Goal: Information Seeking & Learning: Check status

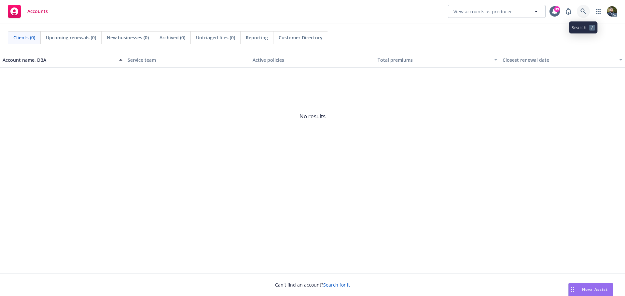
click at [582, 13] on icon at bounding box center [583, 11] width 6 height 6
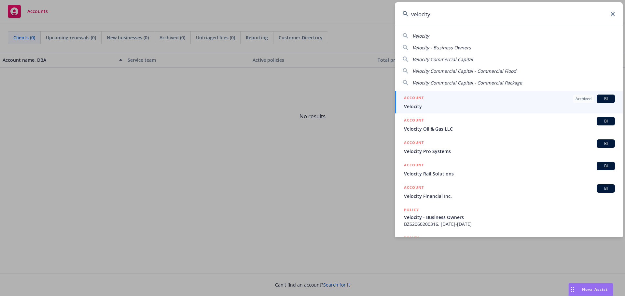
click at [454, 60] on span "Velocity Commercial Capital" at bounding box center [442, 59] width 61 height 6
type input "Velocity Commercial Capital"
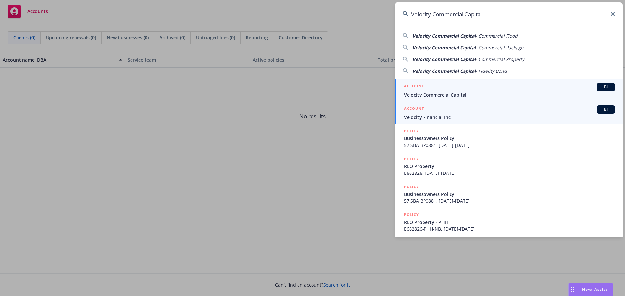
click at [460, 92] on span "Velocity Commercial Capital" at bounding box center [509, 94] width 211 height 7
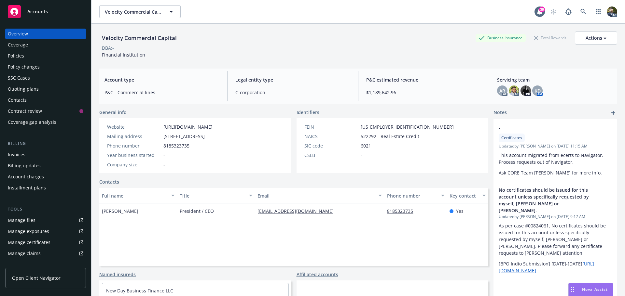
click at [46, 57] on div "Policies" at bounding box center [45, 56] width 75 height 10
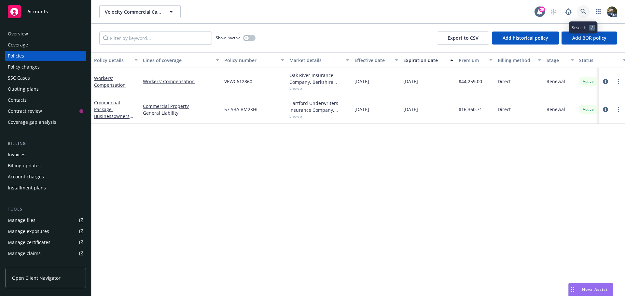
click at [582, 10] on icon at bounding box center [583, 12] width 6 height 6
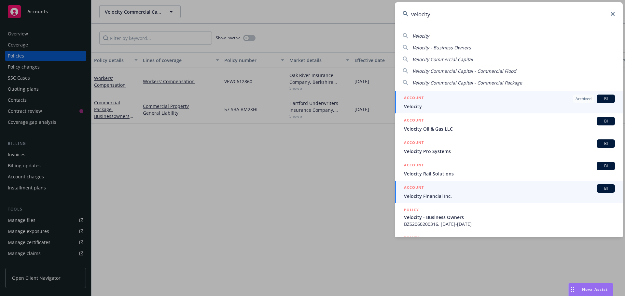
type input "velocity"
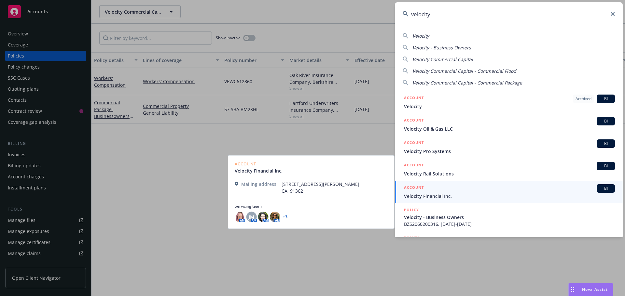
click at [507, 191] on div "ACCOUNT BI" at bounding box center [509, 189] width 211 height 8
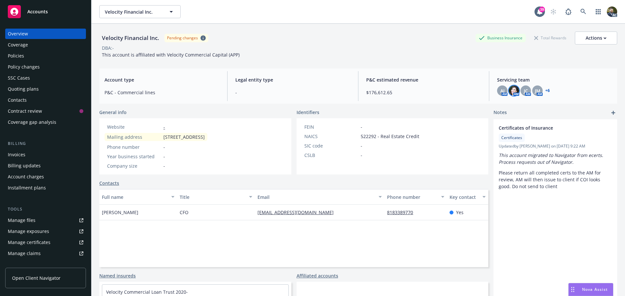
click at [510, 89] on img at bounding box center [514, 91] width 10 height 10
click at [524, 89] on span "JC" at bounding box center [526, 91] width 4 height 7
click at [500, 92] on span "AJ" at bounding box center [502, 91] width 4 height 7
drag, startPoint x: 578, startPoint y: 7, endPoint x: 556, endPoint y: 93, distance: 88.8
click at [559, 93] on div "Velocity Financial Inc. Velocity Financial Inc. 39 AC Velocity Financial Inc. P…" at bounding box center [357, 148] width 533 height 296
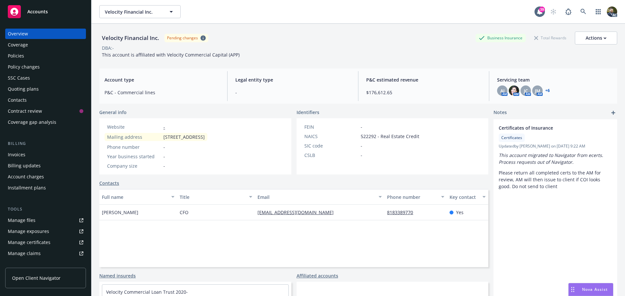
click at [545, 90] on link "+ 6" at bounding box center [547, 91] width 5 height 4
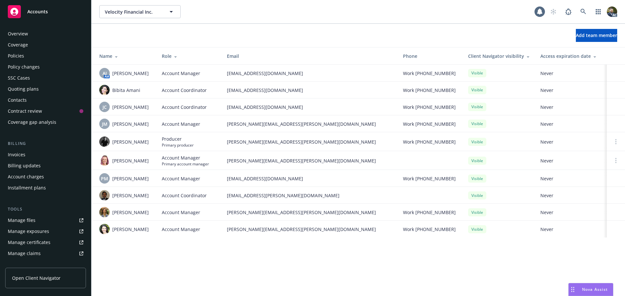
scroll to position [128, 0]
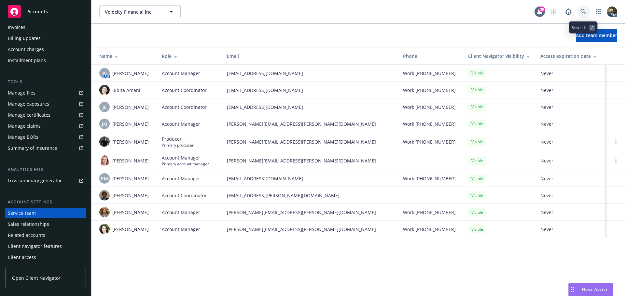
click at [582, 11] on icon at bounding box center [583, 12] width 6 height 6
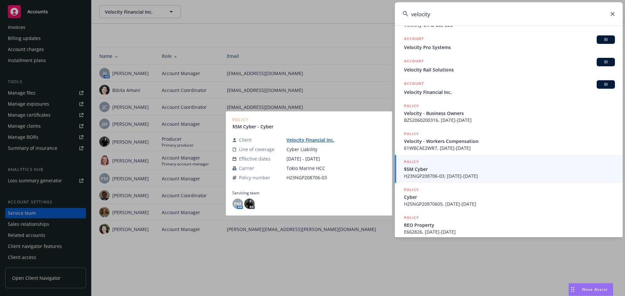
scroll to position [110, 0]
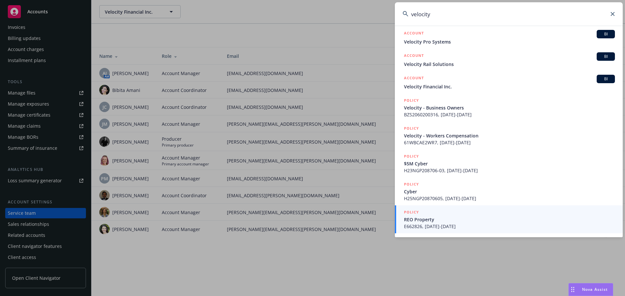
click at [451, 19] on input "velocity" at bounding box center [509, 13] width 228 height 23
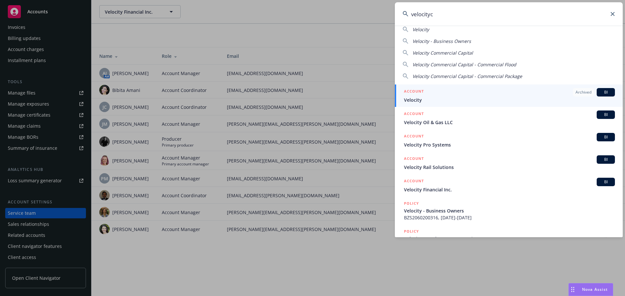
scroll to position [0, 0]
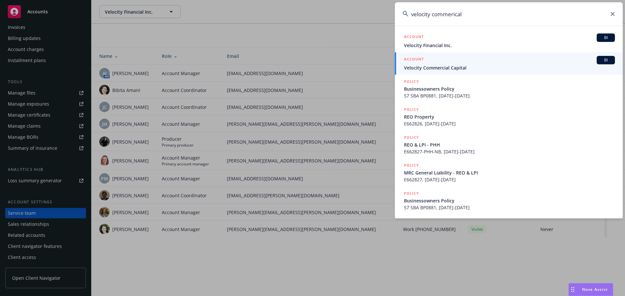
type input "velocity commerical"
click at [449, 60] on div "ACCOUNT BI" at bounding box center [509, 60] width 211 height 8
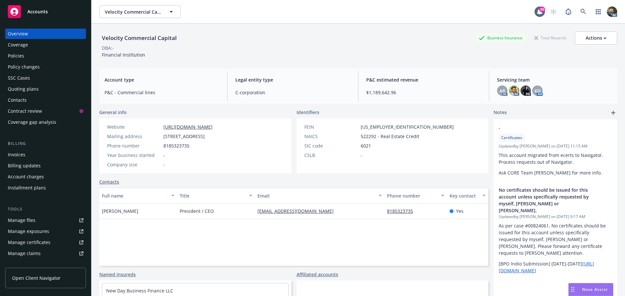
click at [73, 56] on div "Policies" at bounding box center [45, 56] width 75 height 10
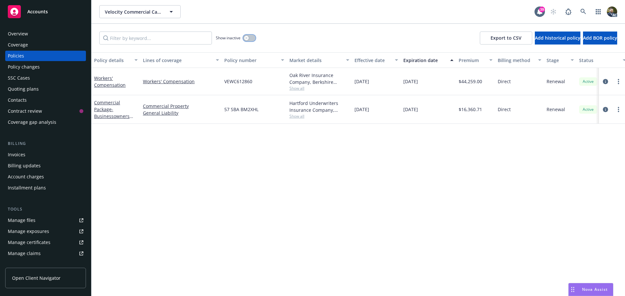
click at [249, 37] on button "button" at bounding box center [249, 38] width 12 height 7
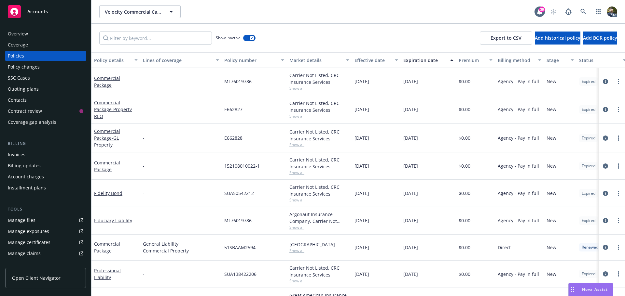
click at [105, 62] on div "Policy details" at bounding box center [112, 60] width 36 height 7
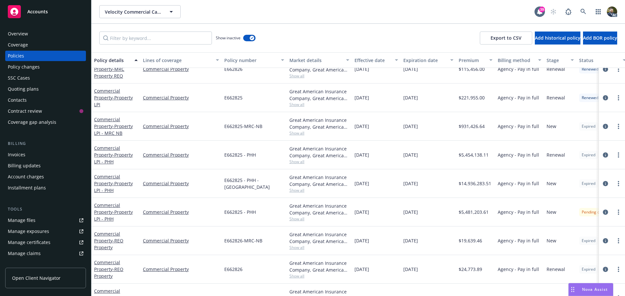
scroll to position [488, 0]
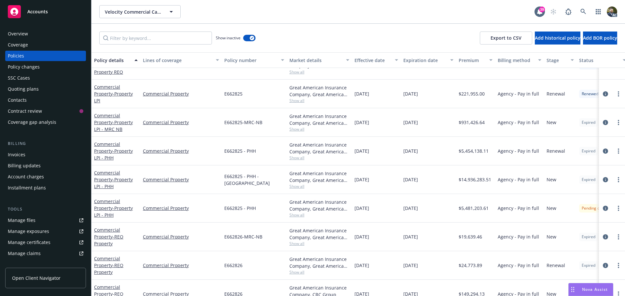
click at [261, 180] on span "E662825 - PHH - NB" at bounding box center [254, 180] width 60 height 14
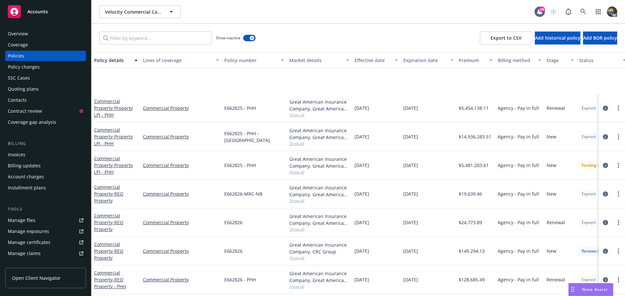
scroll to position [586, 0]
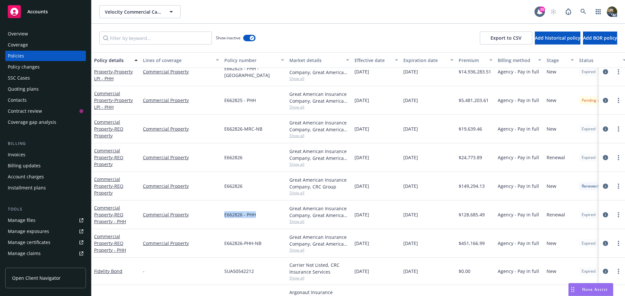
drag, startPoint x: 258, startPoint y: 215, endPoint x: 221, endPoint y: 221, distance: 37.9
click at [221, 221] on div "Commercial Property - REO Property - PHH Commercial Property E662826 - PHH Grea…" at bounding box center [405, 215] width 628 height 29
click at [243, 244] on span "E662826-PHH-NB" at bounding box center [242, 243] width 37 height 7
